Goal: Information Seeking & Learning: Learn about a topic

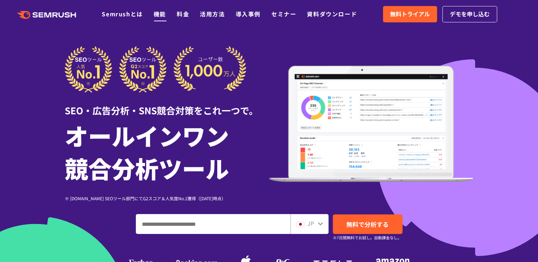
click at [160, 17] on link "機能" at bounding box center [160, 14] width 12 height 9
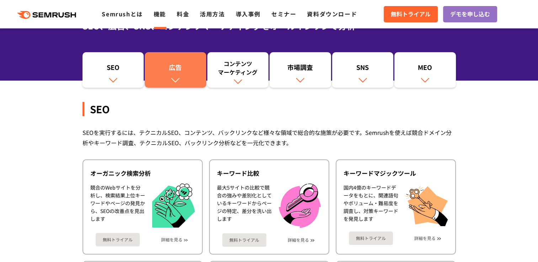
click at [190, 81] on link "広告" at bounding box center [176, 70] width 62 height 36
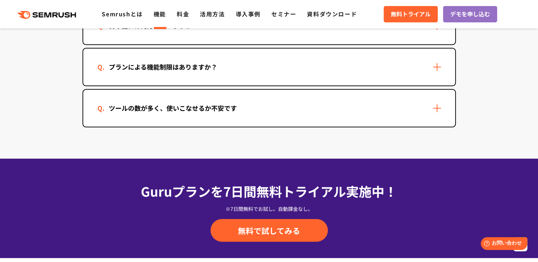
scroll to position [2195, 0]
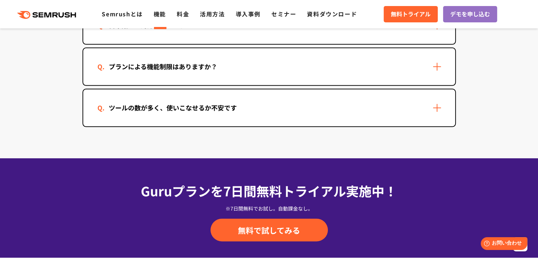
click at [432, 64] on div "プランによる機能制限はありますか？" at bounding box center [269, 66] width 372 height 37
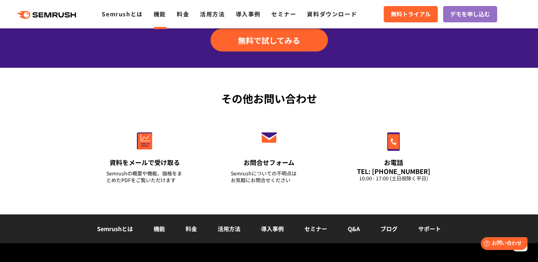
scroll to position [2444, 0]
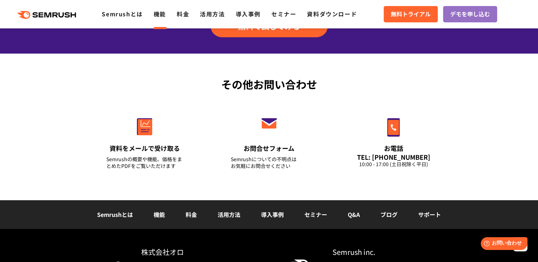
drag, startPoint x: 191, startPoint y: 207, endPoint x: 199, endPoint y: 193, distance: 16.9
click at [191, 211] on link "料金" at bounding box center [191, 215] width 11 height 9
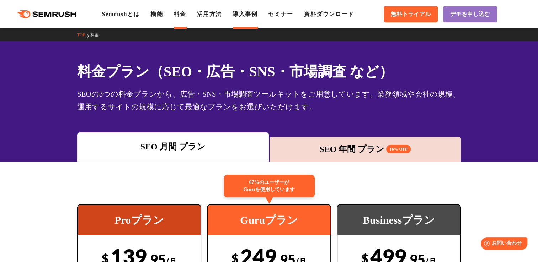
click at [257, 16] on link "導入事例" at bounding box center [245, 14] width 25 height 6
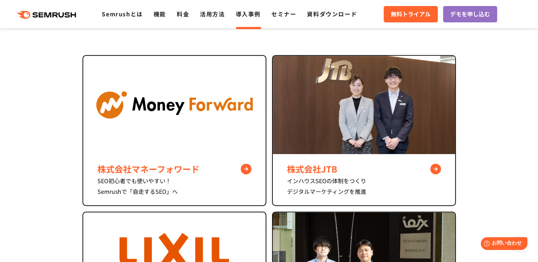
scroll to position [284, 0]
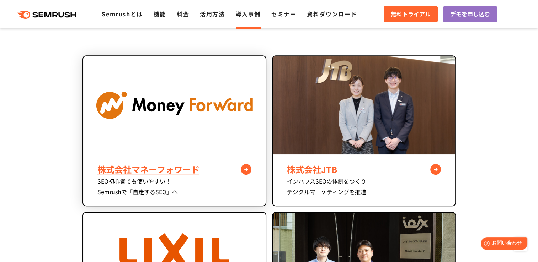
click at [248, 169] on div "株式会社マネーフォワード" at bounding box center [174, 169] width 154 height 13
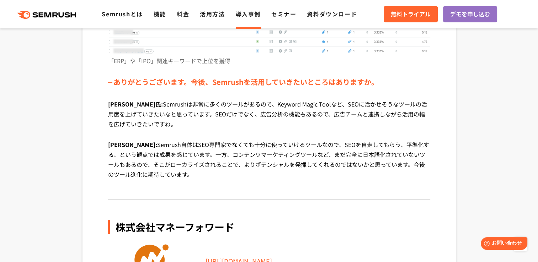
scroll to position [2525, 0]
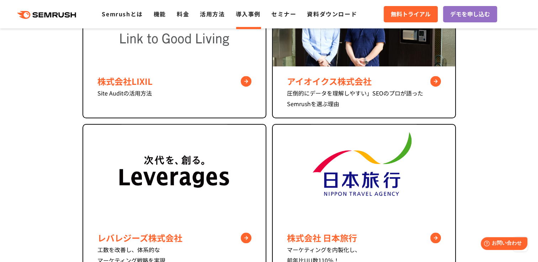
scroll to position [570, 0]
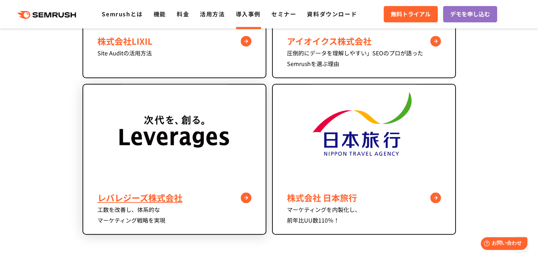
click at [164, 208] on div "工数を改善し、体系的な マーケティング戦略を実現" at bounding box center [174, 214] width 154 height 21
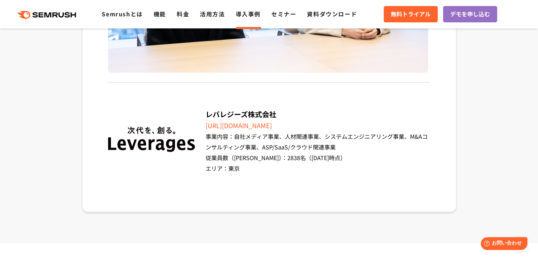
scroll to position [2134, 0]
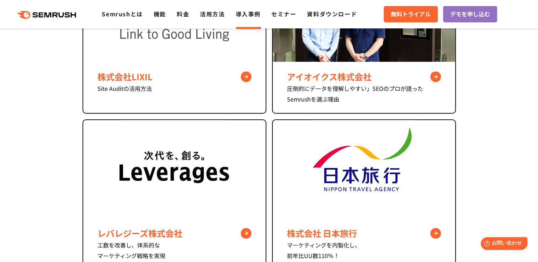
scroll to position [499, 0]
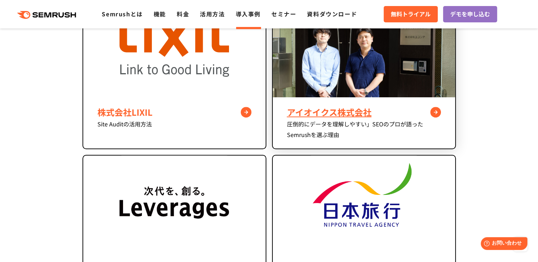
click at [380, 129] on div "圧倒的にデータを理解しやすい」SEOのプロが語ったSemrushを選ぶ理由" at bounding box center [364, 129] width 154 height 21
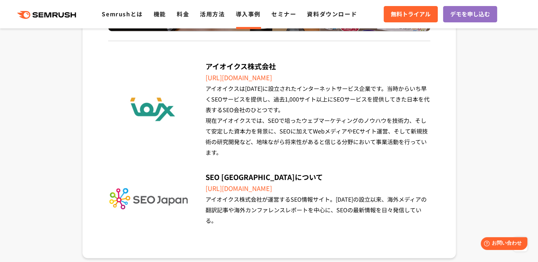
scroll to position [3307, 0]
